Goal: Task Accomplishment & Management: Use online tool/utility

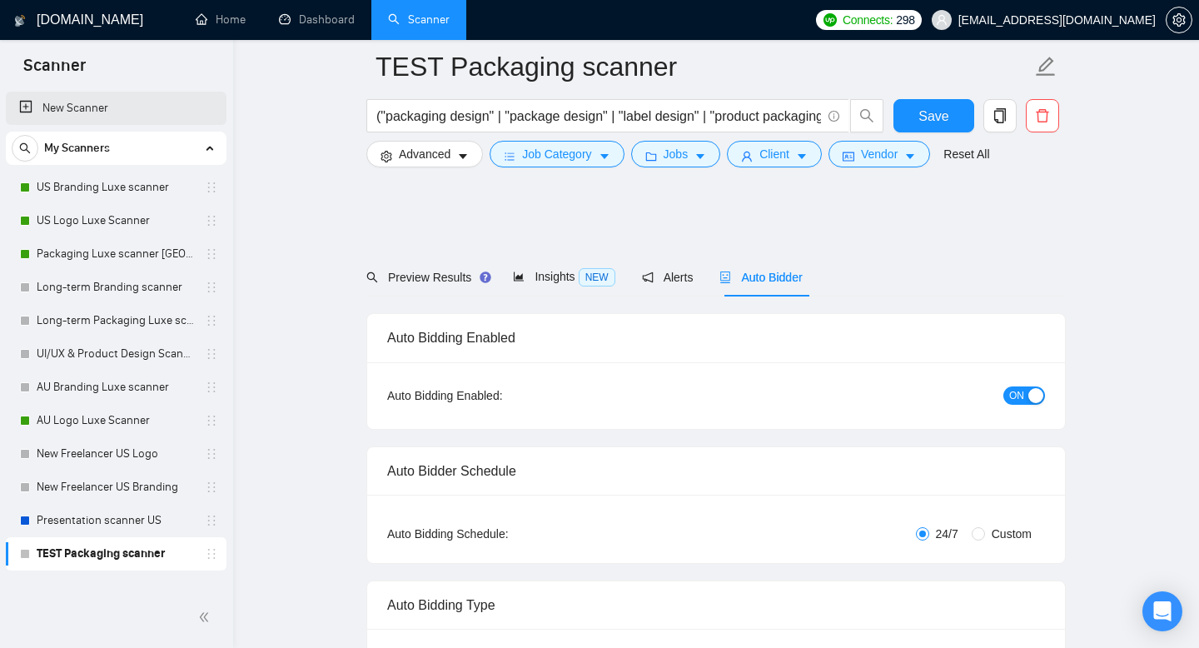
scroll to position [1945, 0]
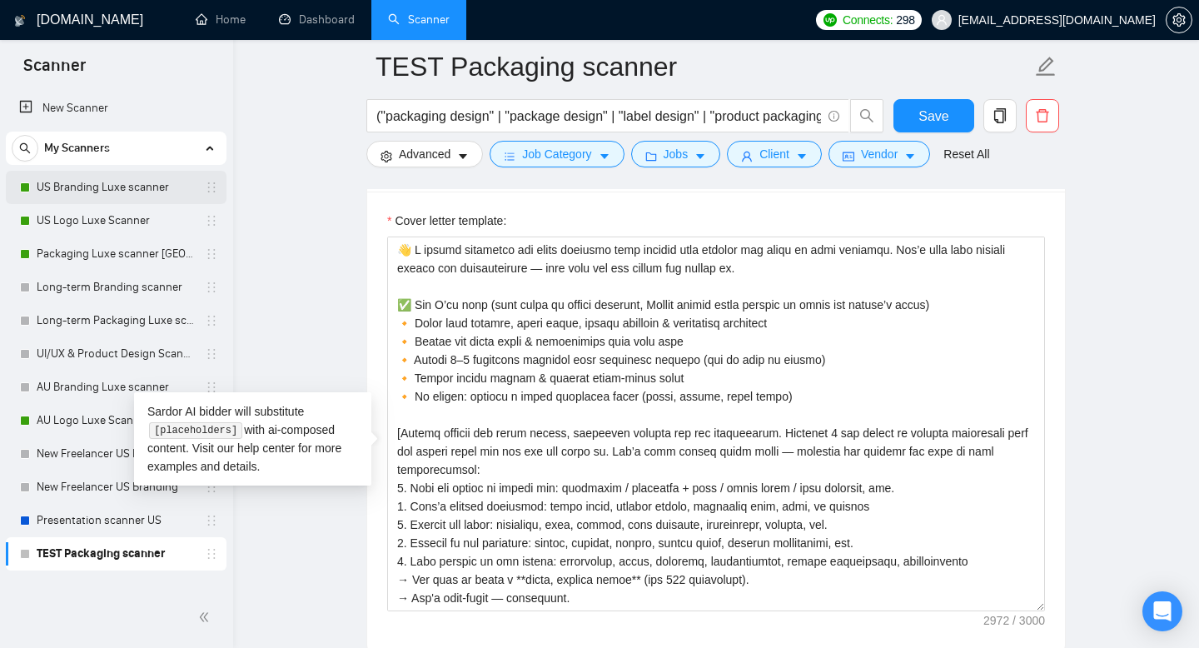
click at [88, 187] on link "US Branding Luxe scanner" at bounding box center [116, 187] width 158 height 33
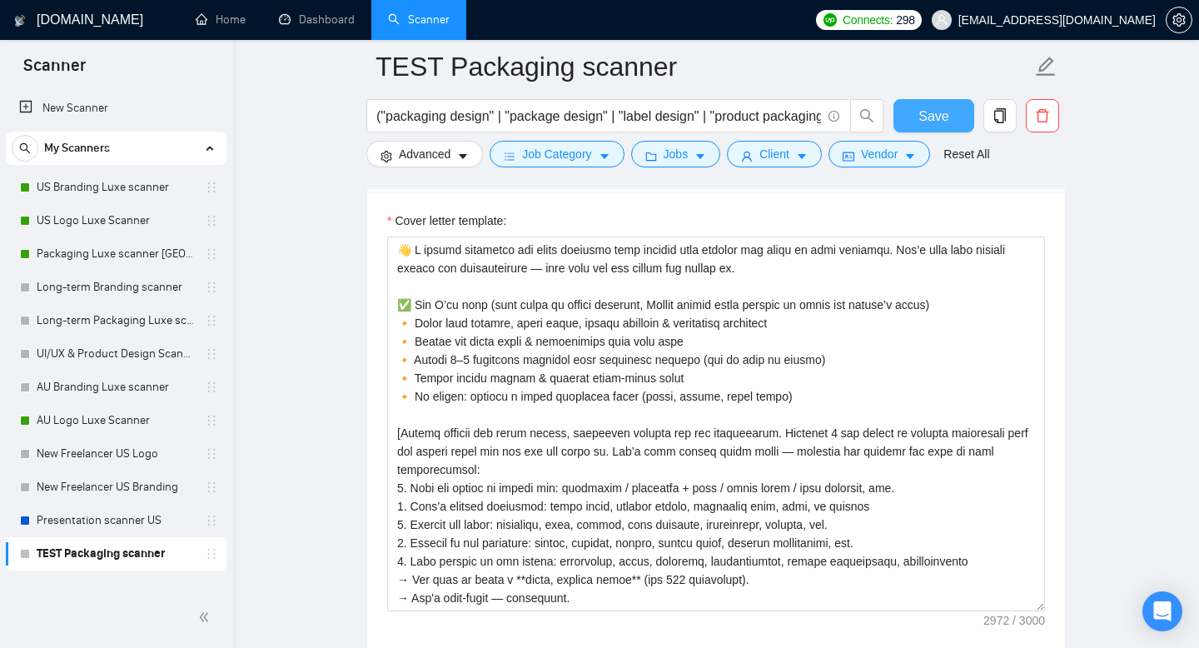
click at [948, 110] on span "Save" at bounding box center [934, 116] width 30 height 21
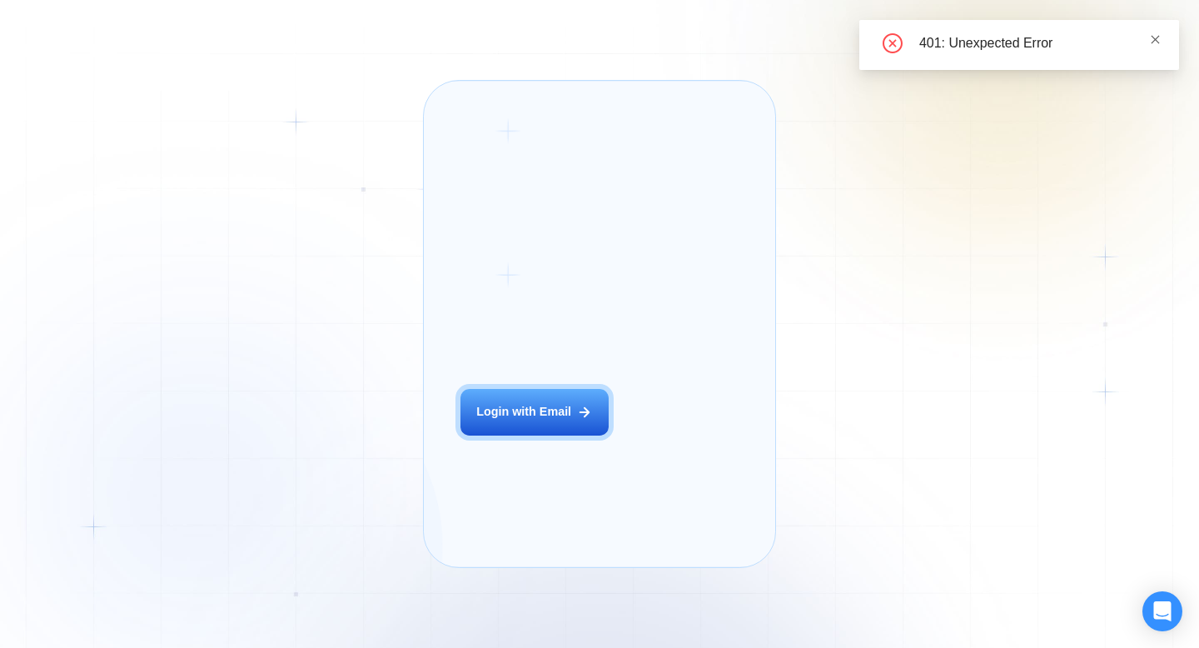
click at [1158, 41] on icon "close" at bounding box center [1155, 39] width 11 height 11
